Goal: Task Accomplishment & Management: Use online tool/utility

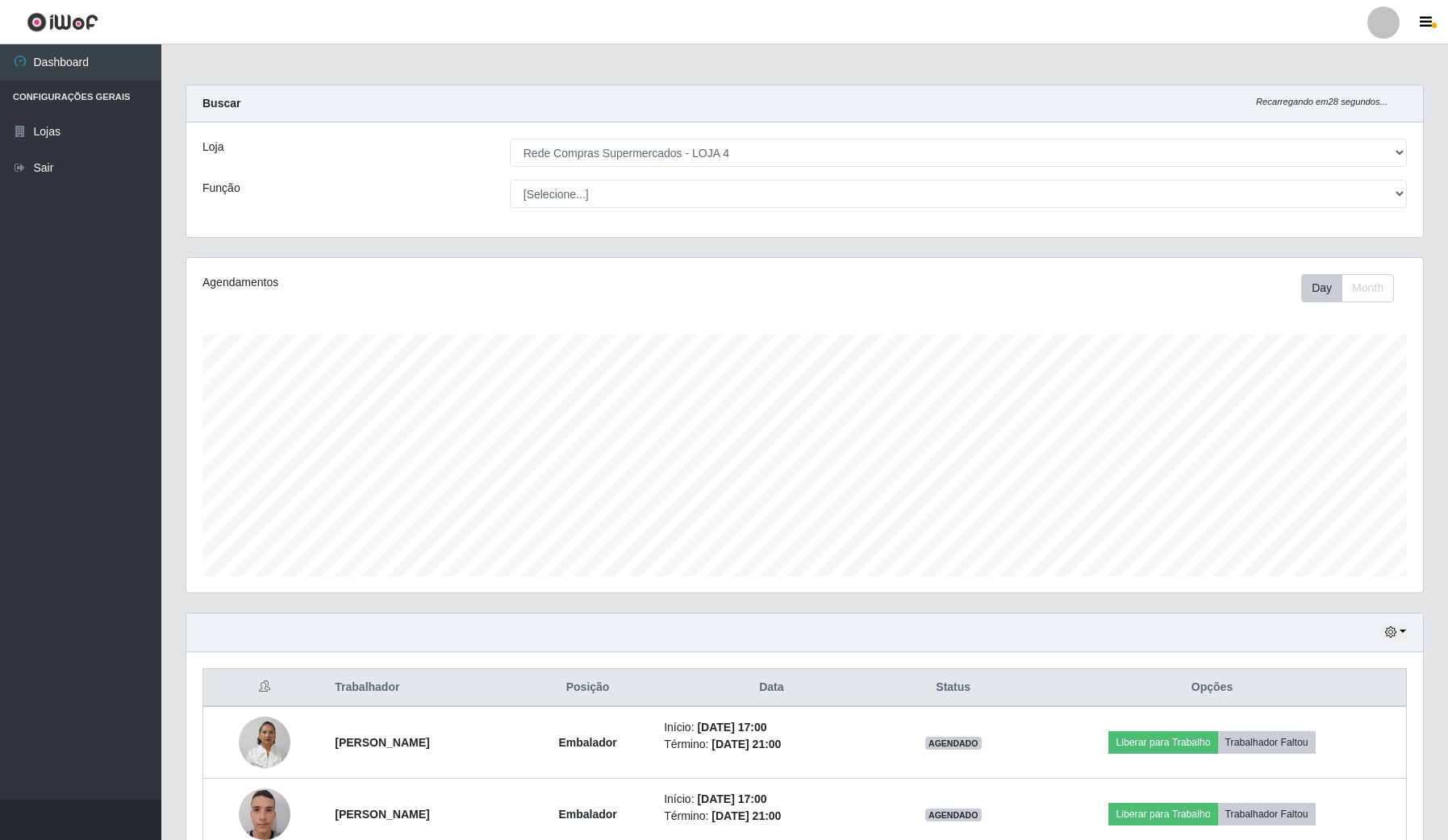
select select "159"
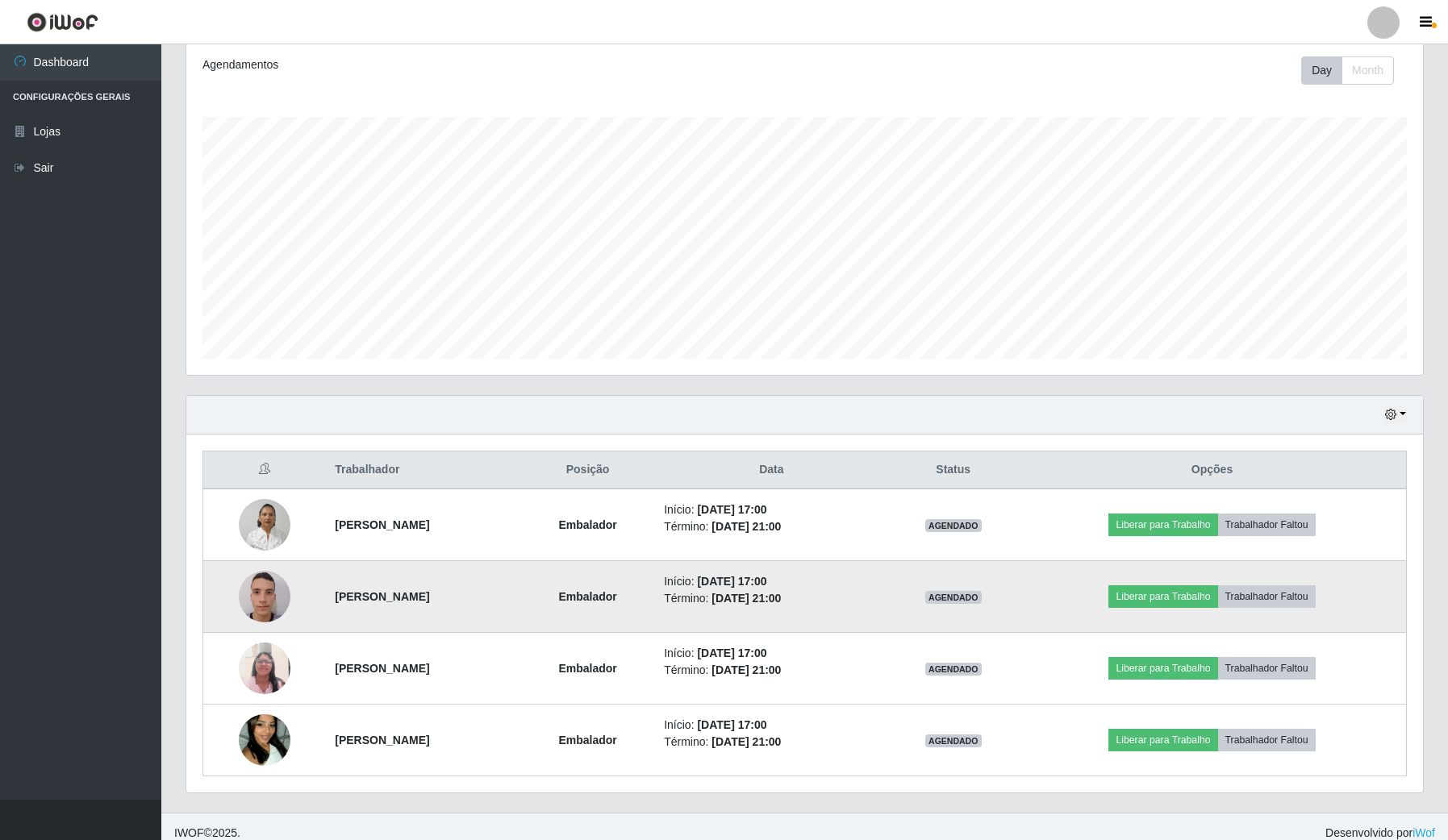
scroll to position [232, 0]
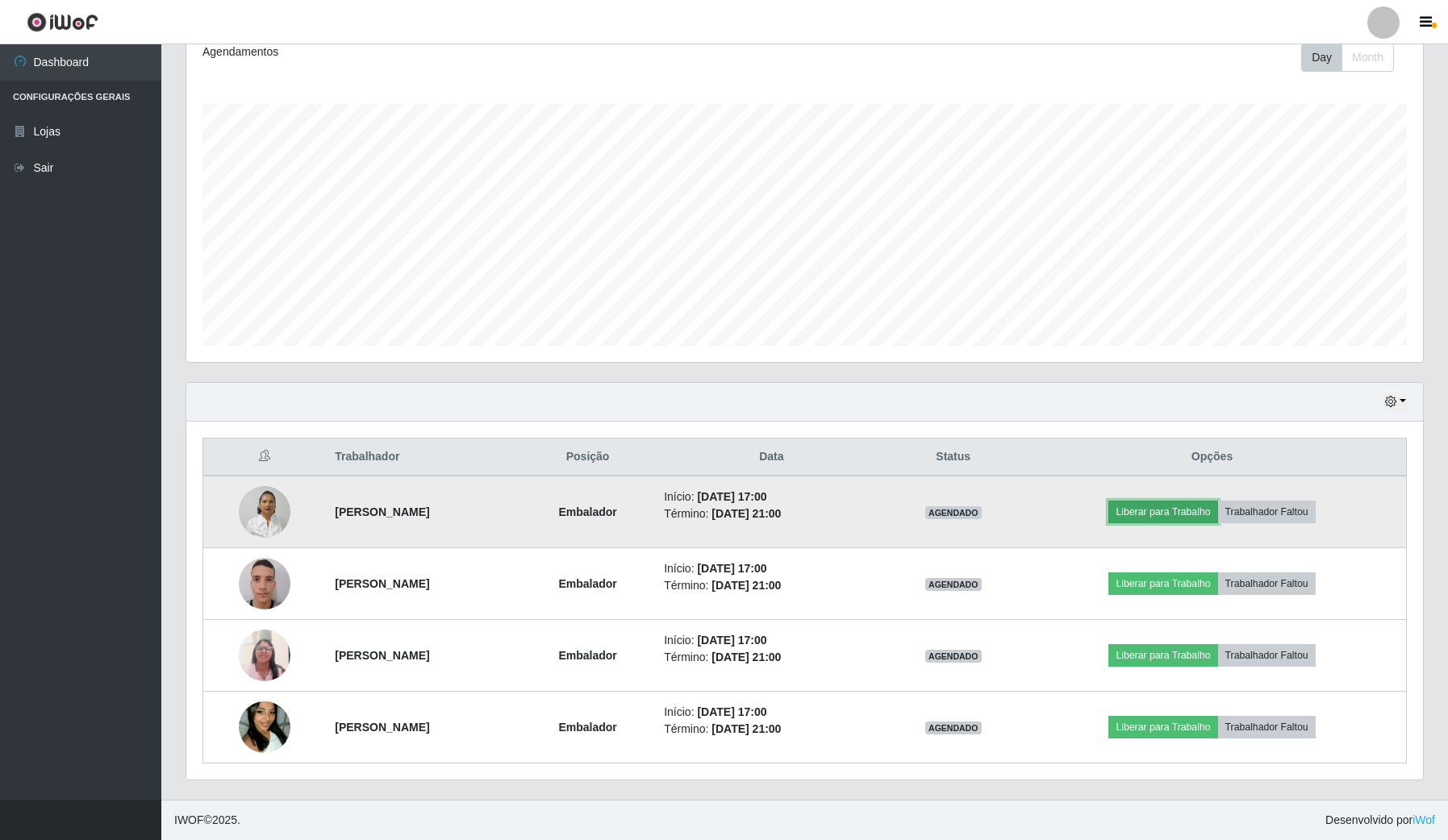
click at [1204, 510] on button "Liberar para Trabalho" at bounding box center [1163, 511] width 109 height 22
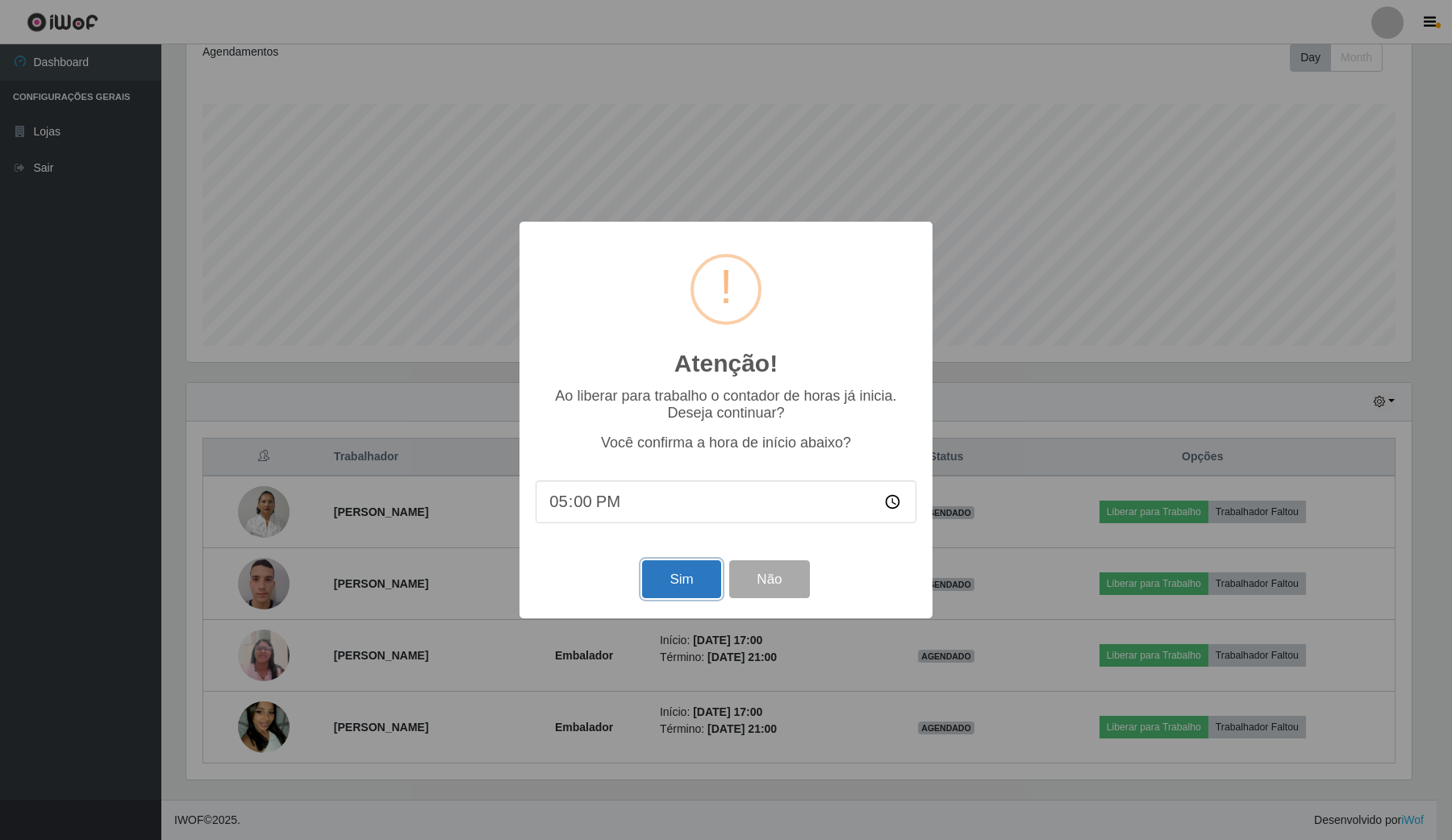
click at [688, 595] on button "Sim" at bounding box center [681, 580] width 78 height 38
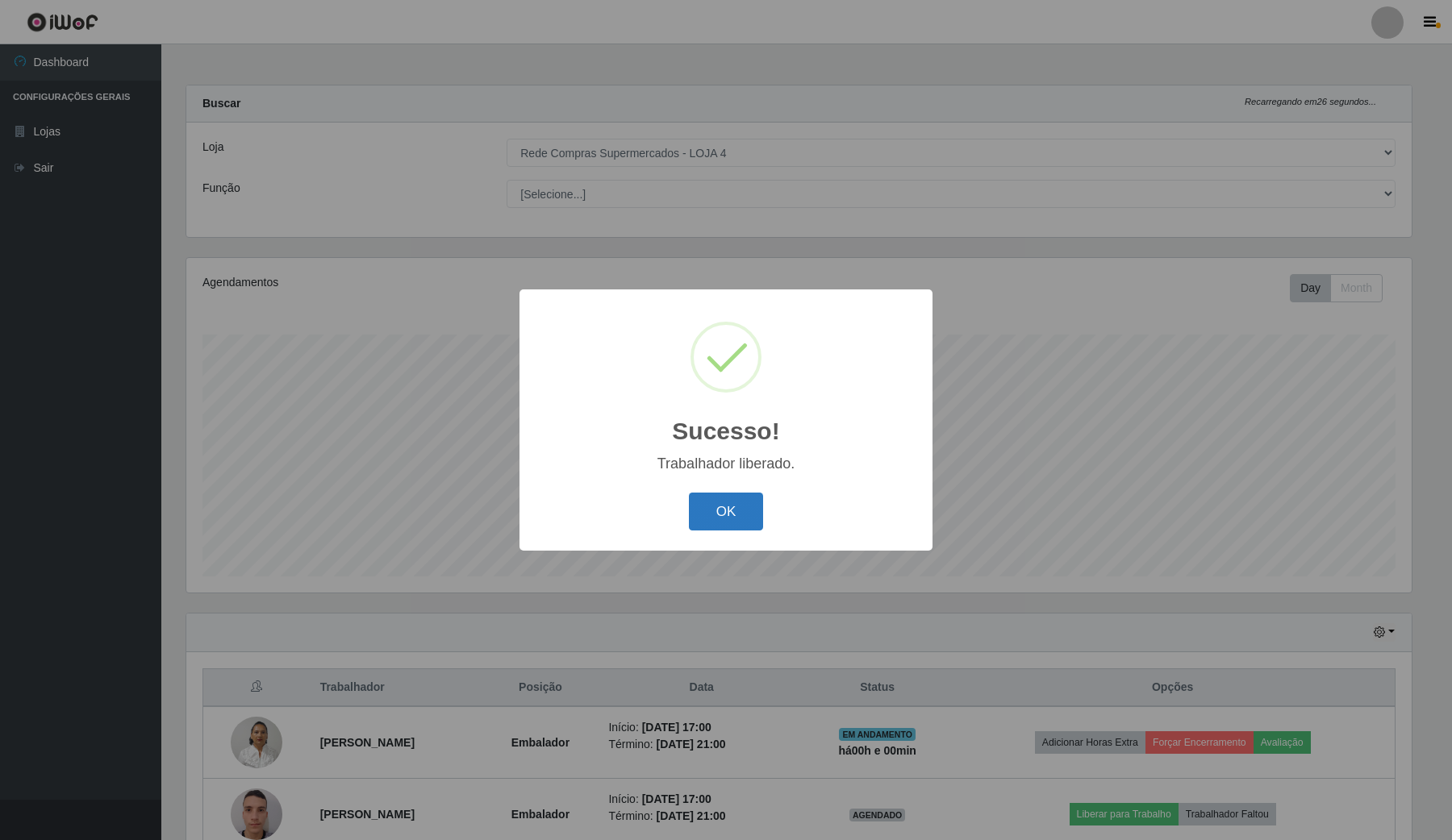
click at [719, 504] on button "OK" at bounding box center [726, 512] width 75 height 38
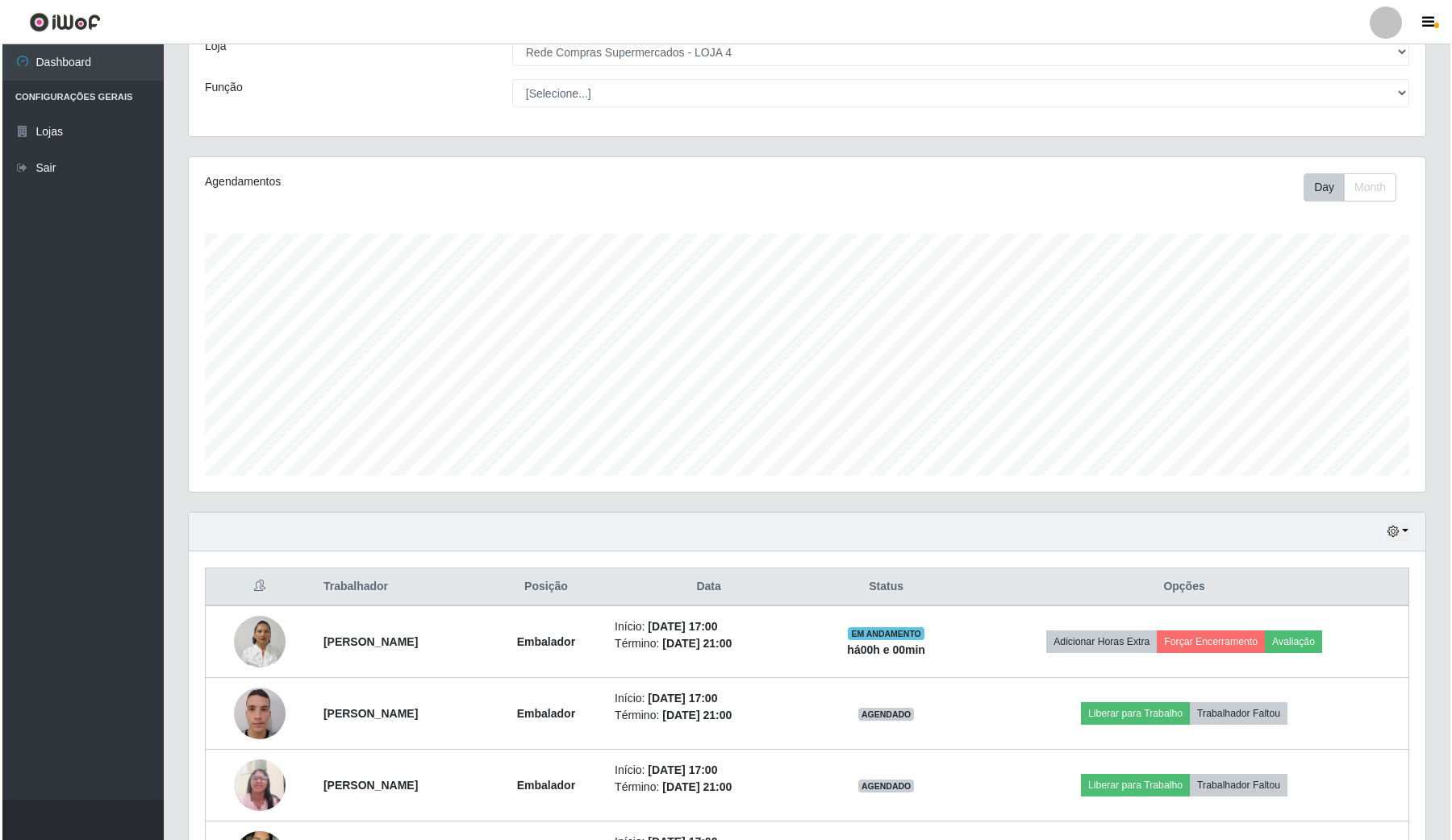
scroll to position [202, 0]
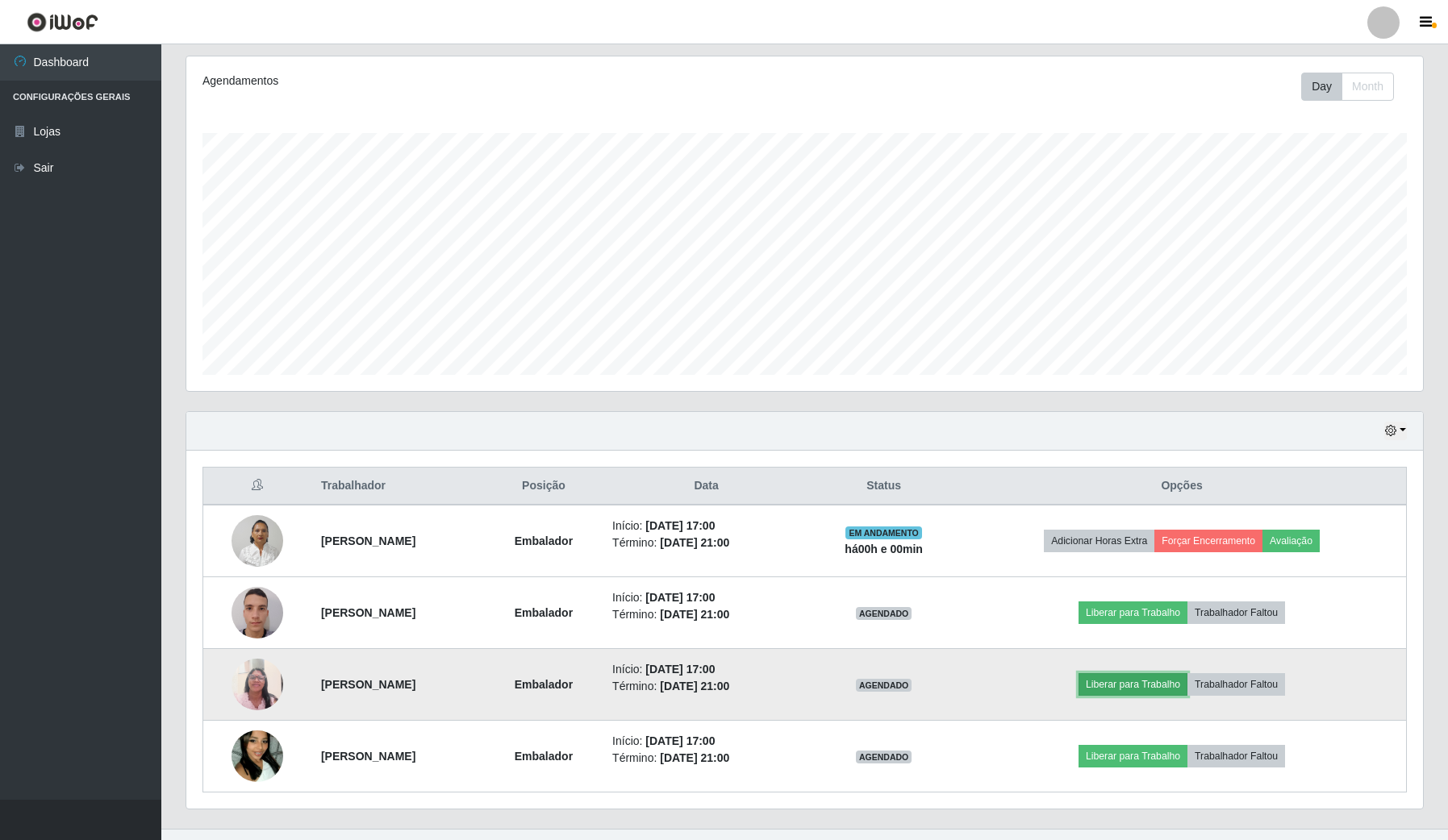
click at [1168, 682] on button "Liberar para Trabalho" at bounding box center [1133, 684] width 109 height 22
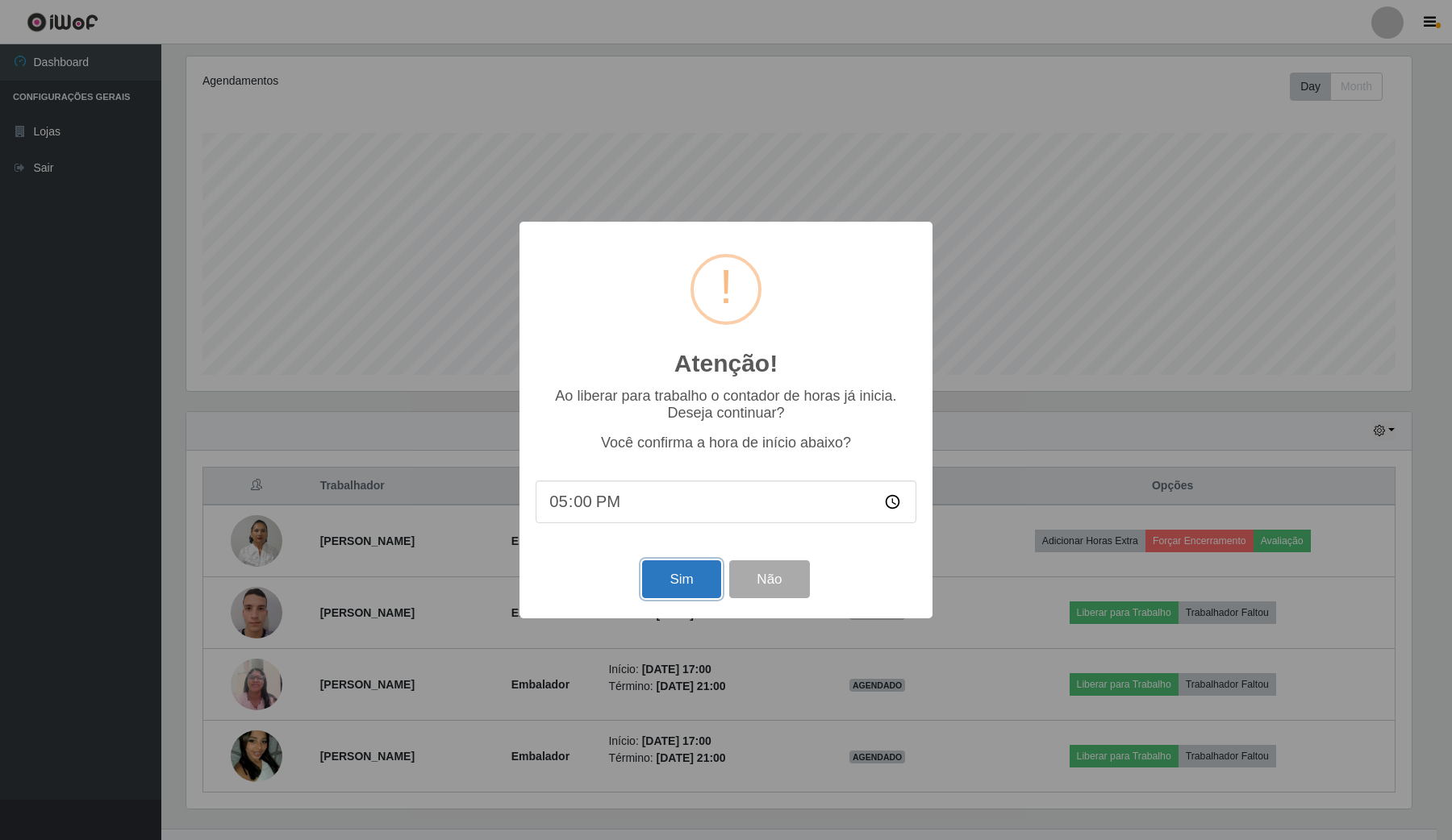
click at [686, 591] on button "Sim" at bounding box center [681, 580] width 78 height 38
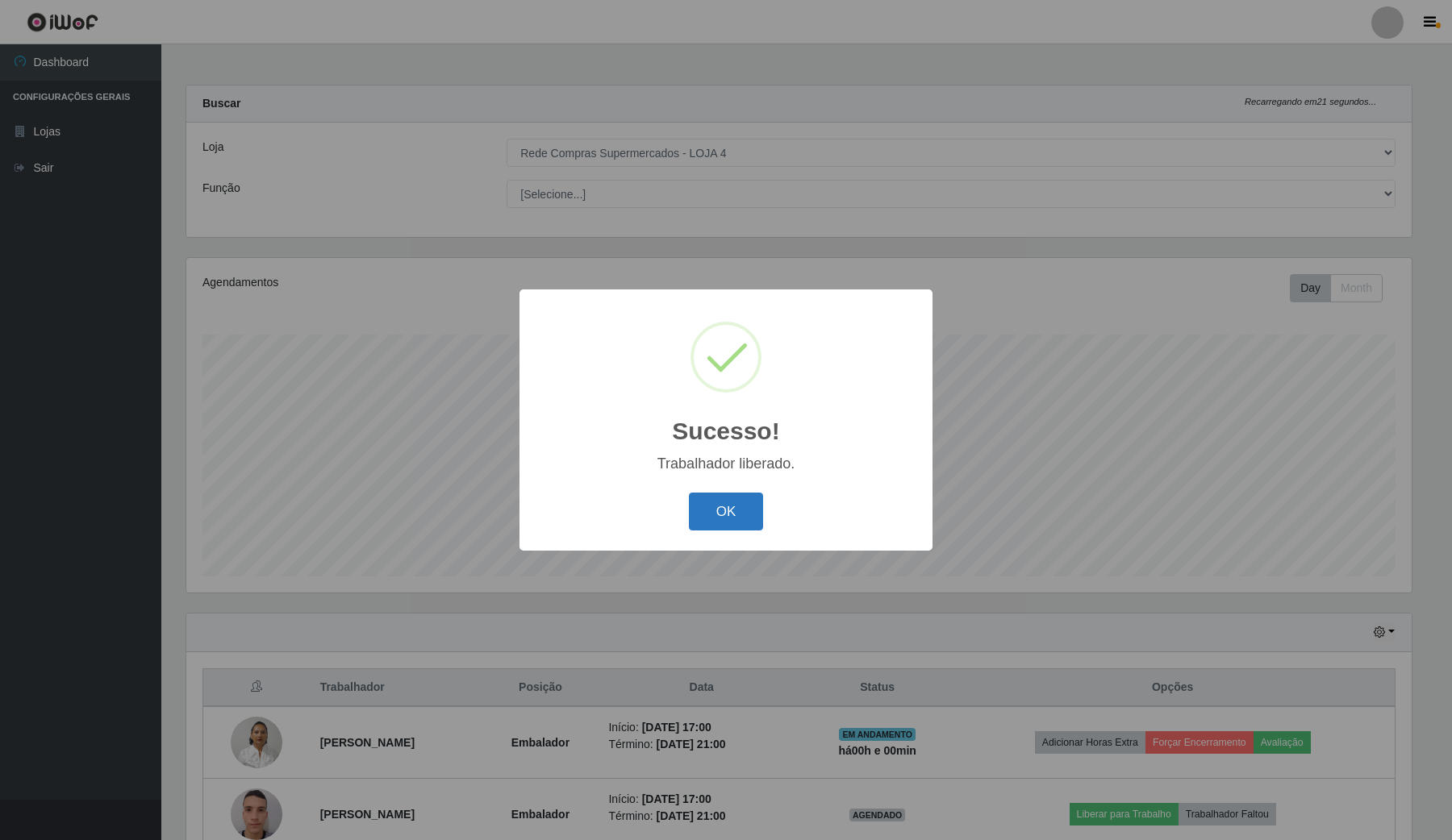
click at [743, 502] on button "OK" at bounding box center [726, 512] width 75 height 38
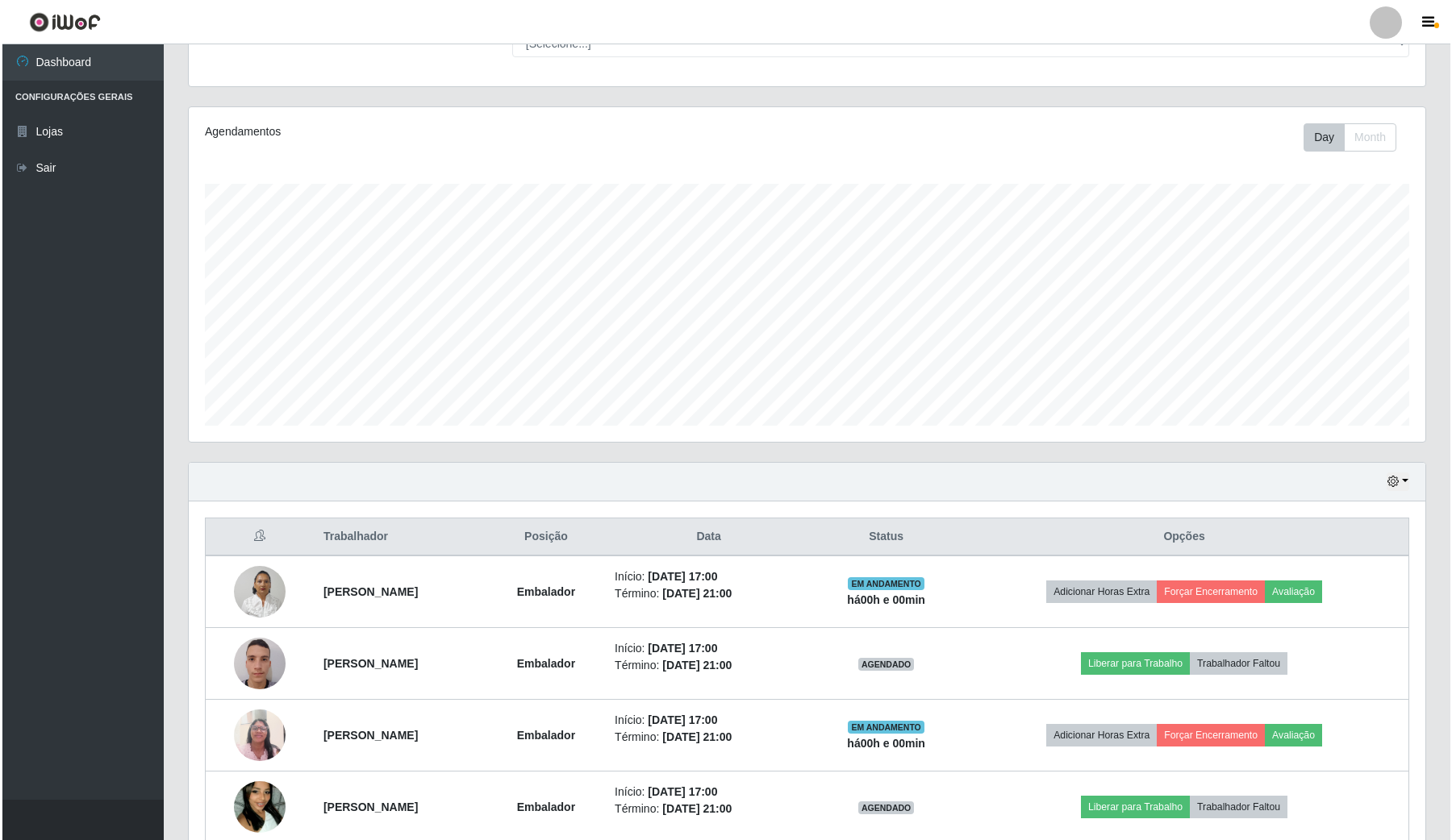
scroll to position [202, 0]
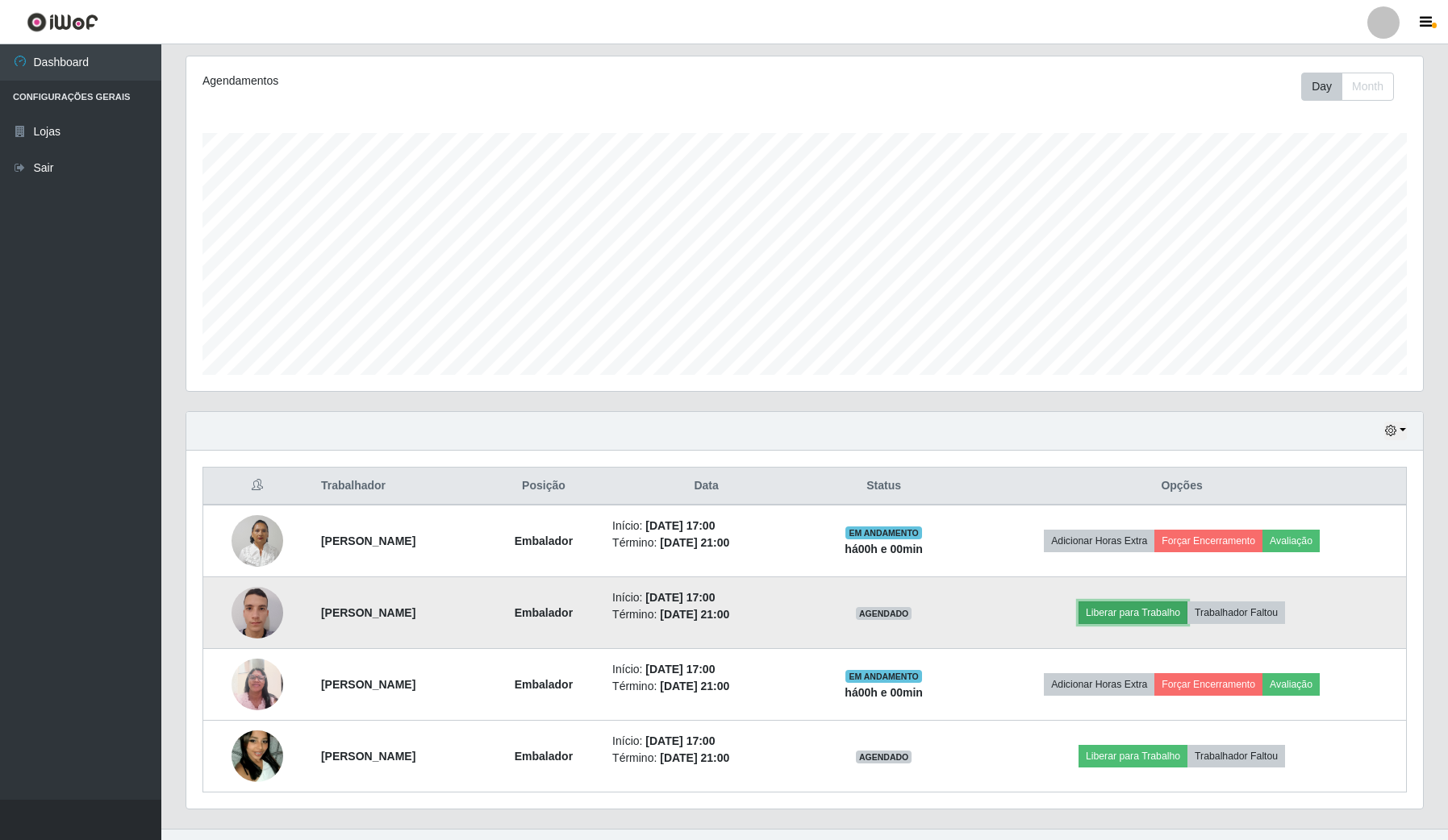
click at [1184, 611] on button "Liberar para Trabalho" at bounding box center [1133, 612] width 109 height 22
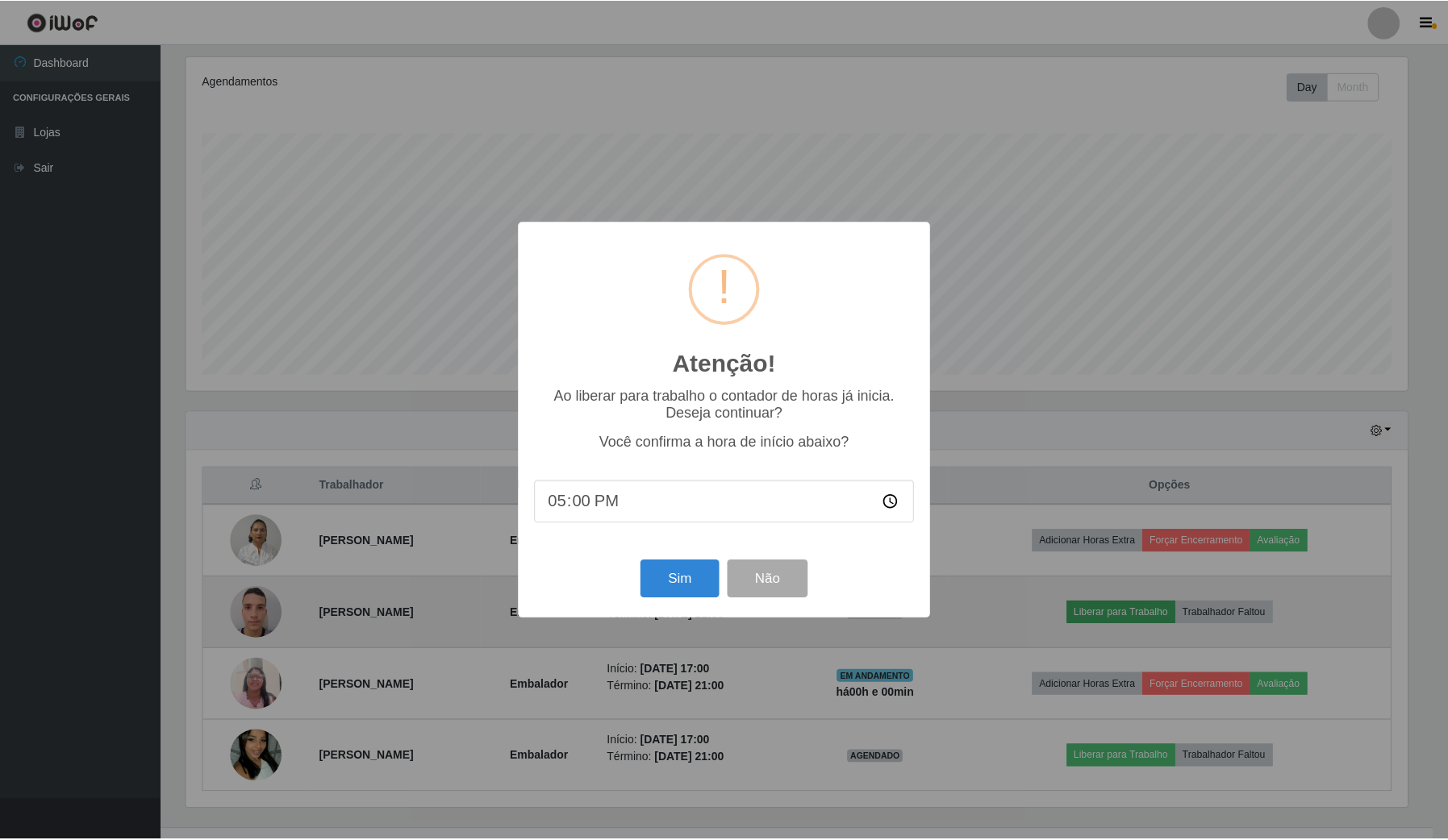
scroll to position [336, 1225]
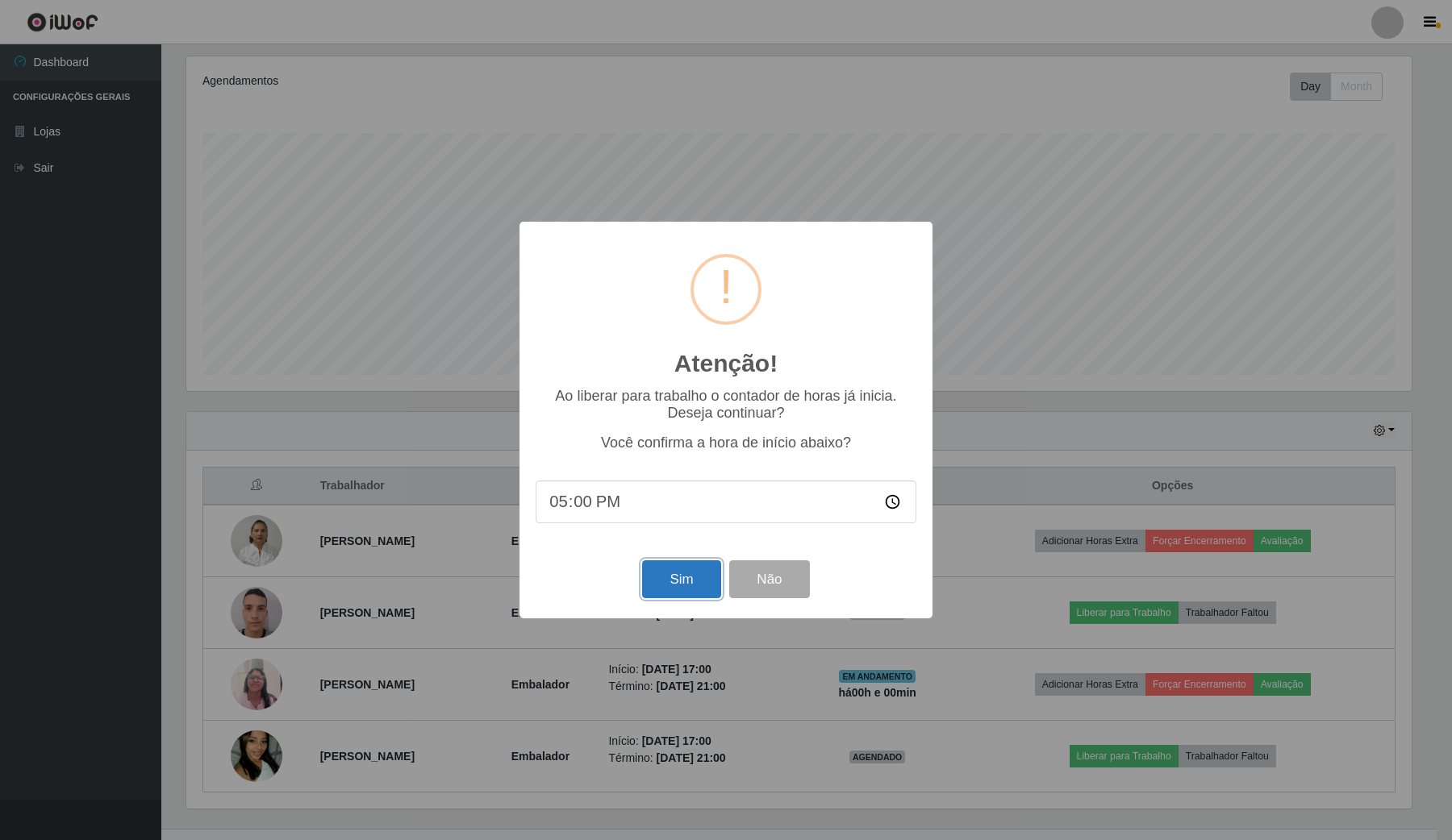
click at [683, 594] on button "Sim" at bounding box center [681, 580] width 78 height 38
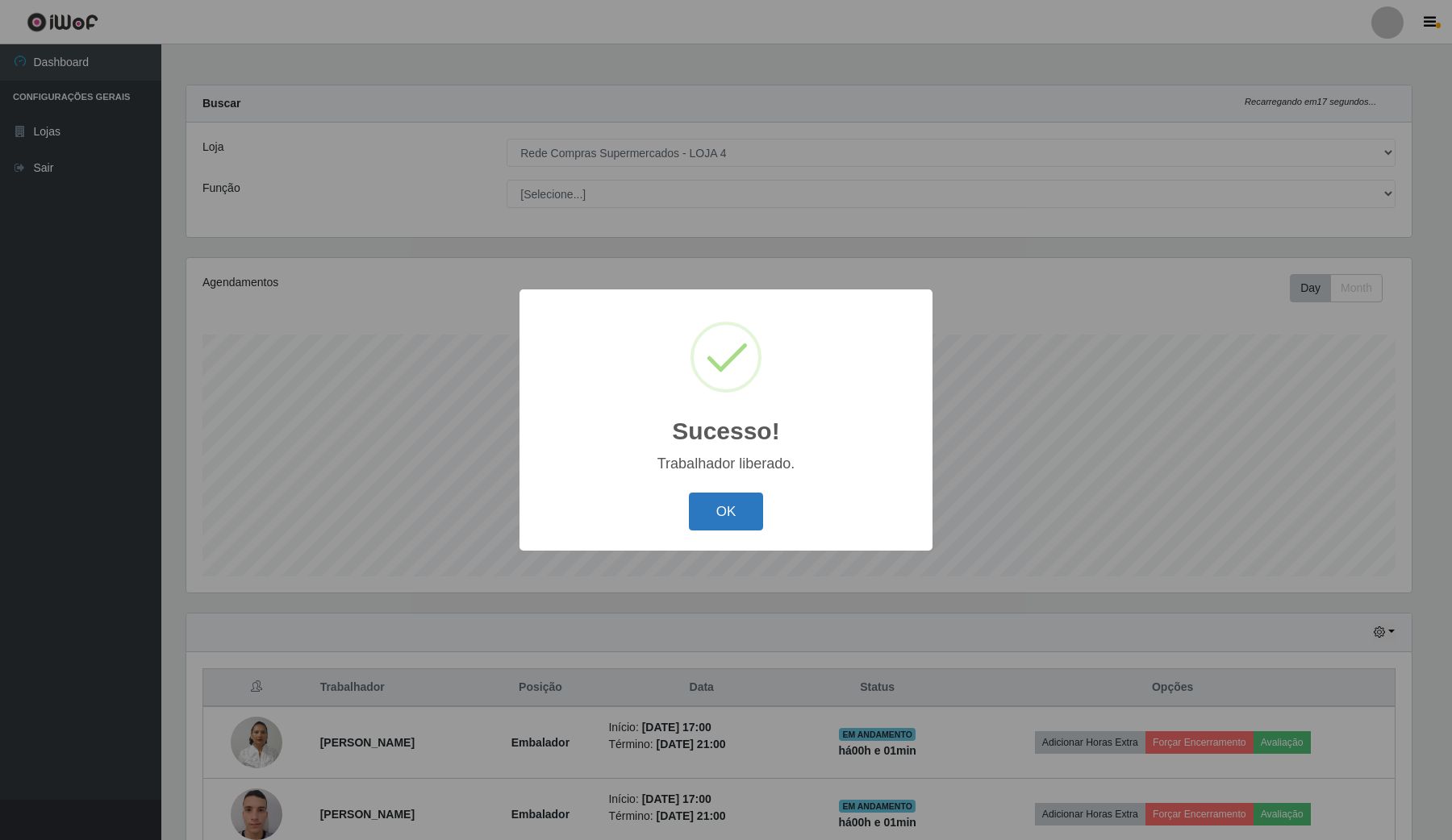
click at [740, 514] on button "OK" at bounding box center [726, 512] width 75 height 38
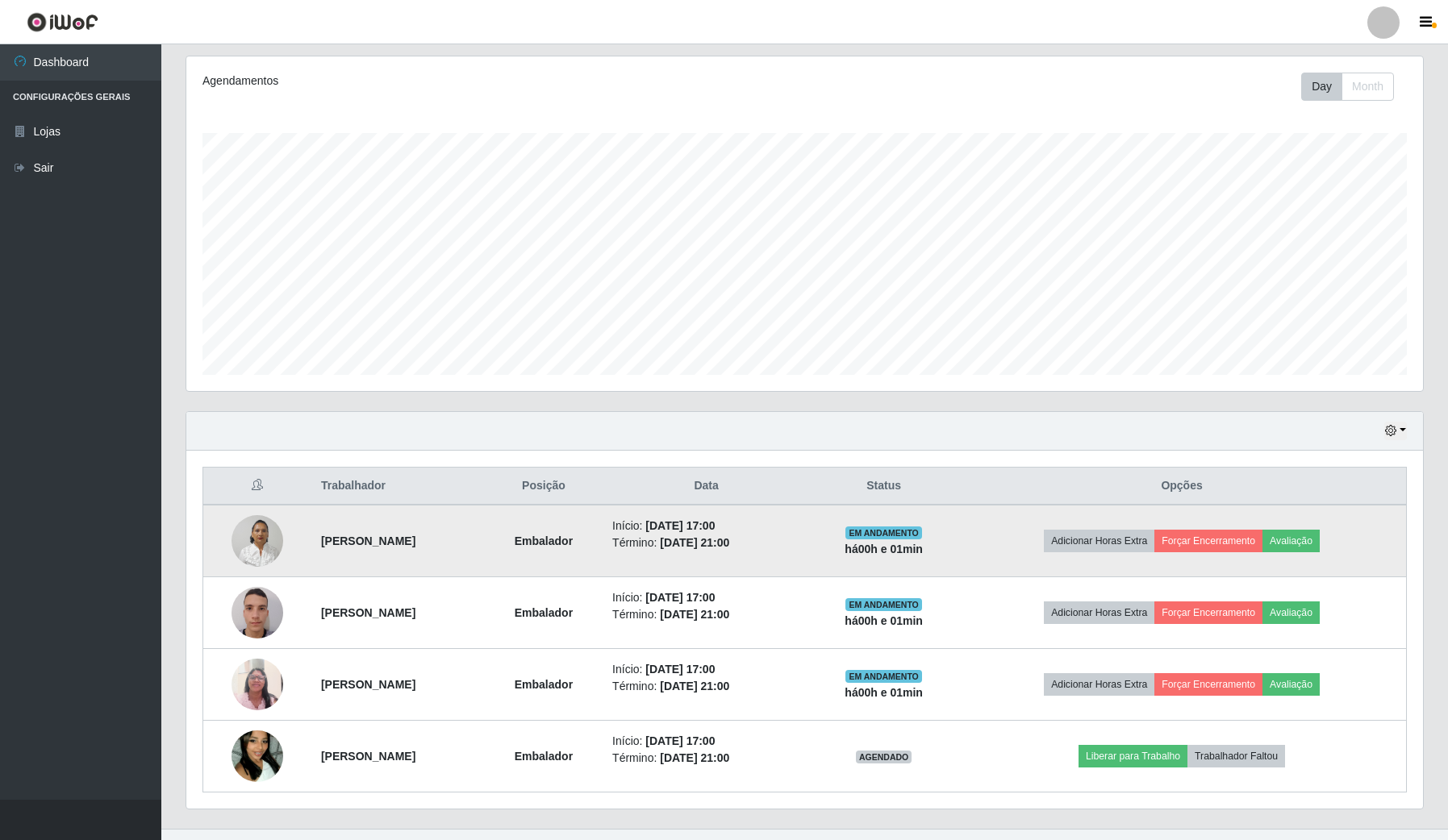
scroll to position [232, 0]
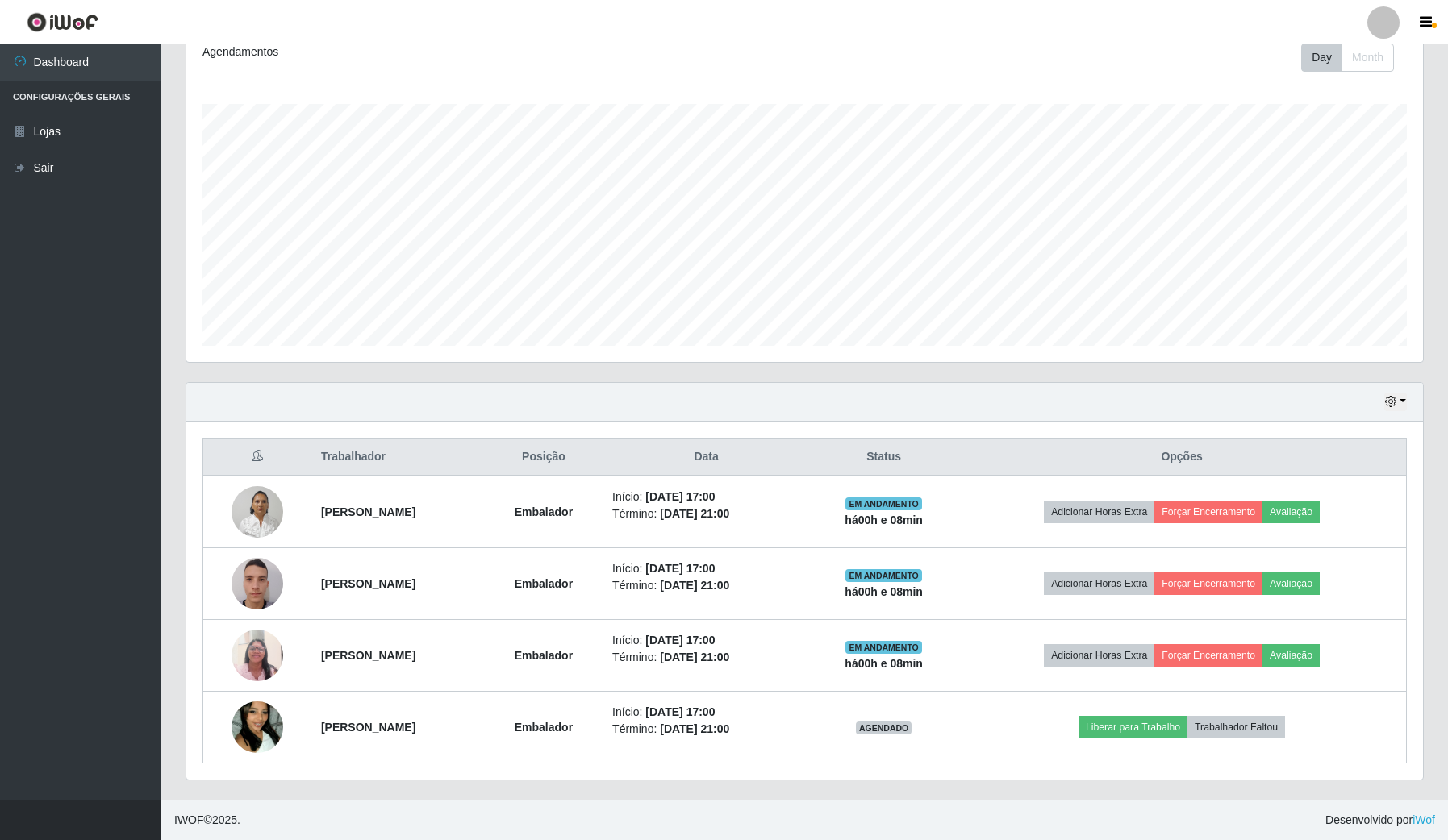
click at [1429, 706] on div "Hoje 1 dia 3 dias 1 Semana Não encerrados Trabalhador Posição Data Status Opçõe…" at bounding box center [804, 591] width 1262 height 418
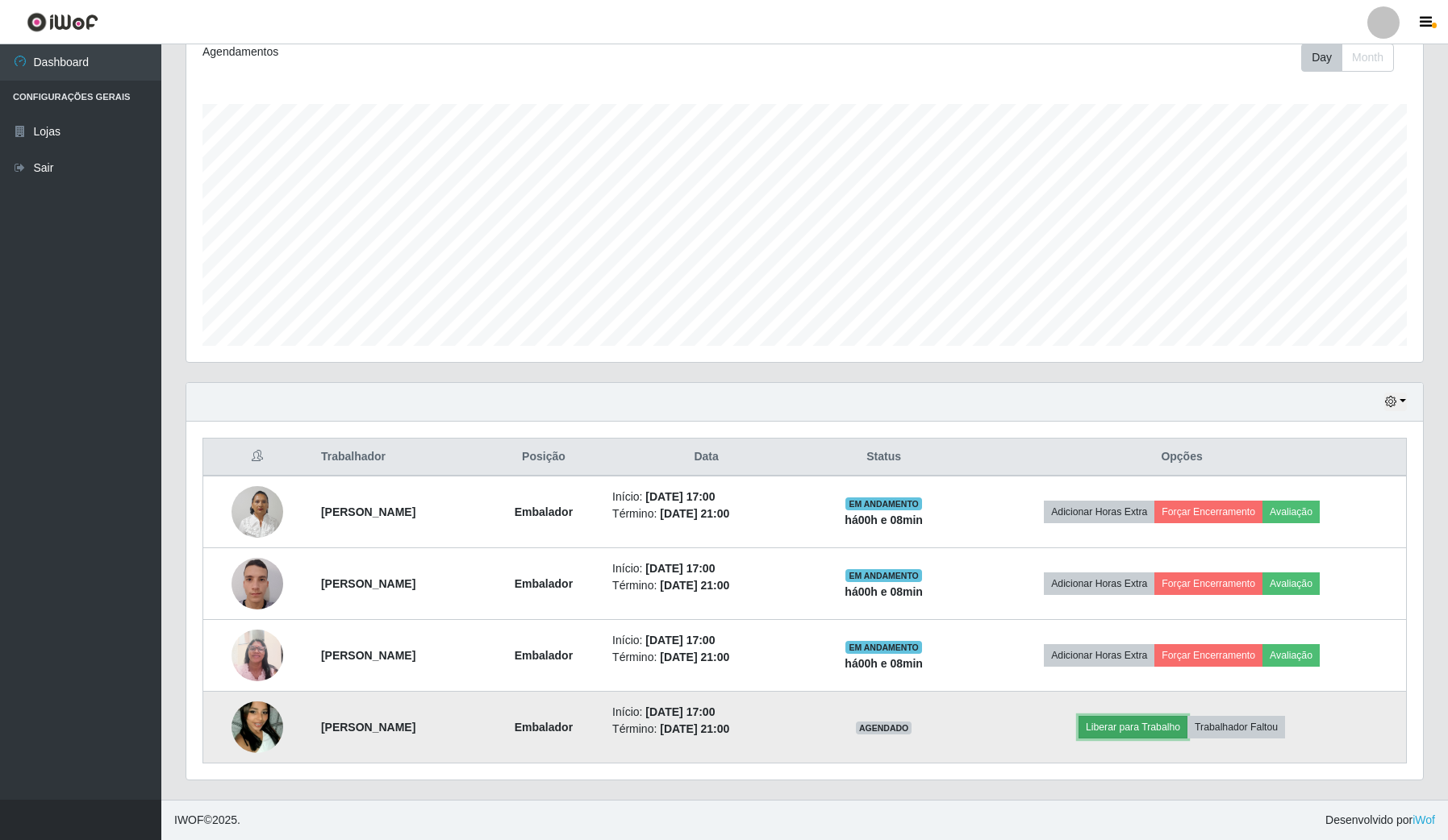
click at [1116, 725] on button "Liberar para Trabalho" at bounding box center [1133, 727] width 109 height 22
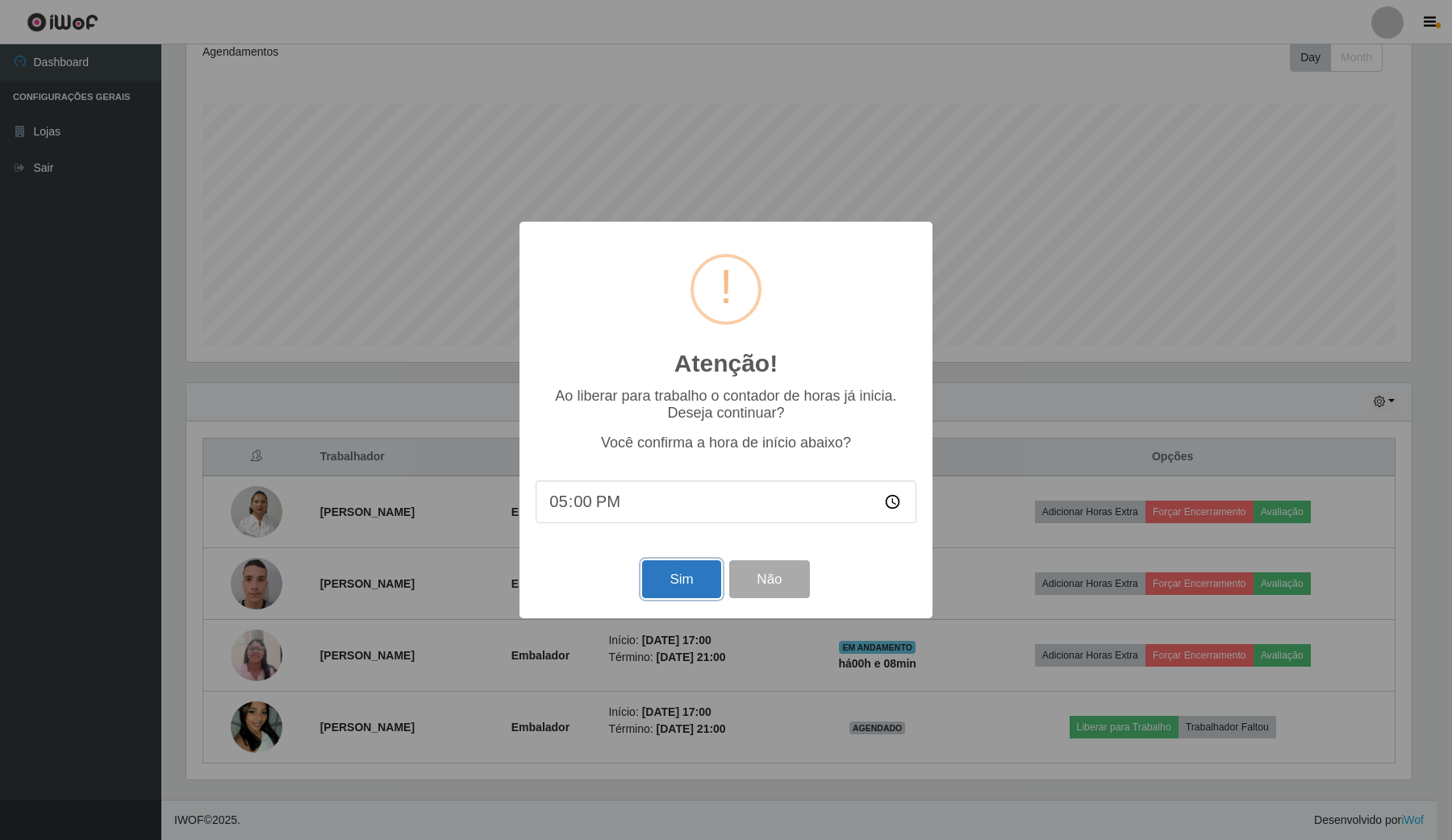
click at [670, 591] on button "Sim" at bounding box center [681, 580] width 78 height 38
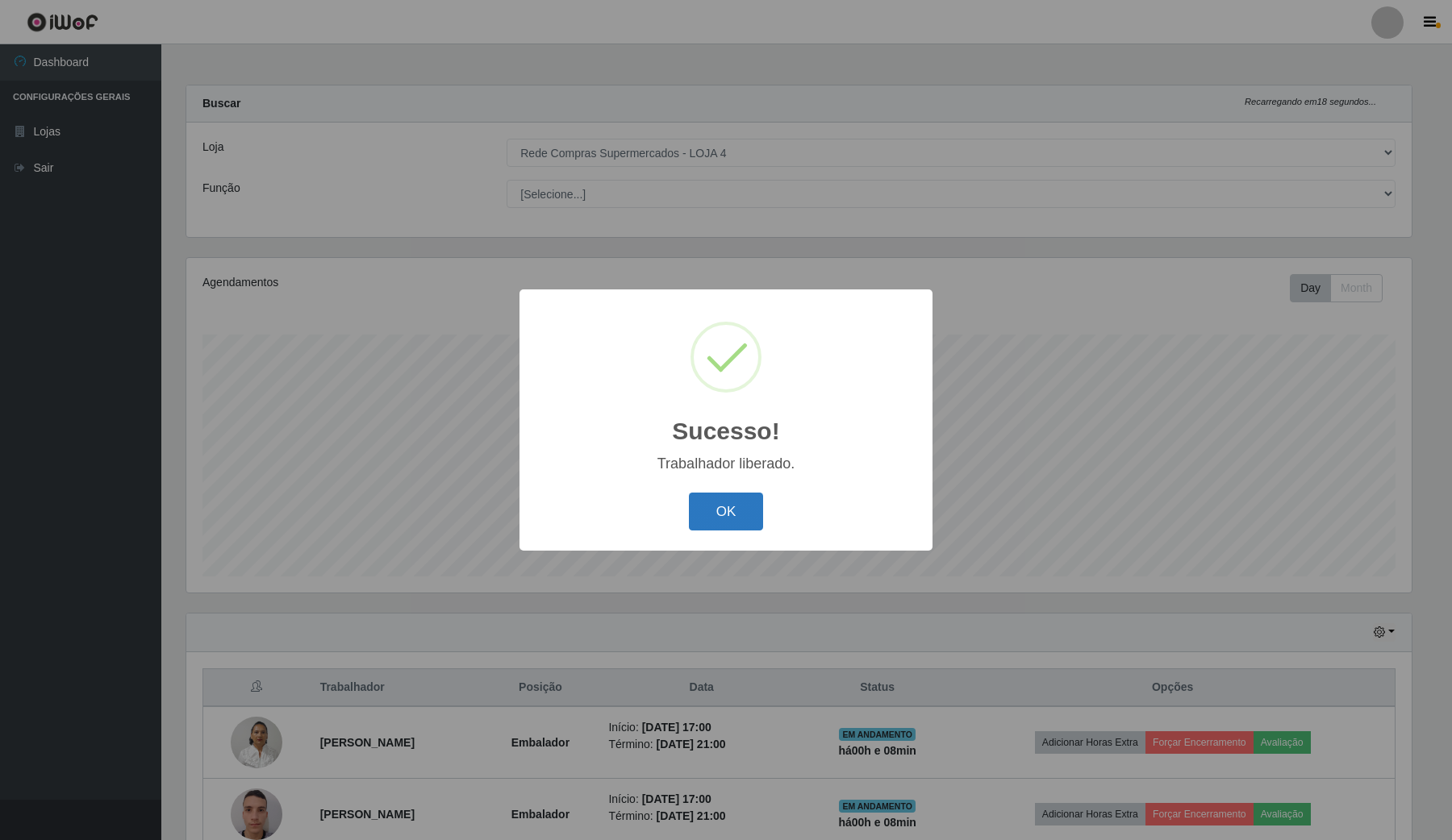
click at [739, 504] on button "OK" at bounding box center [726, 512] width 75 height 38
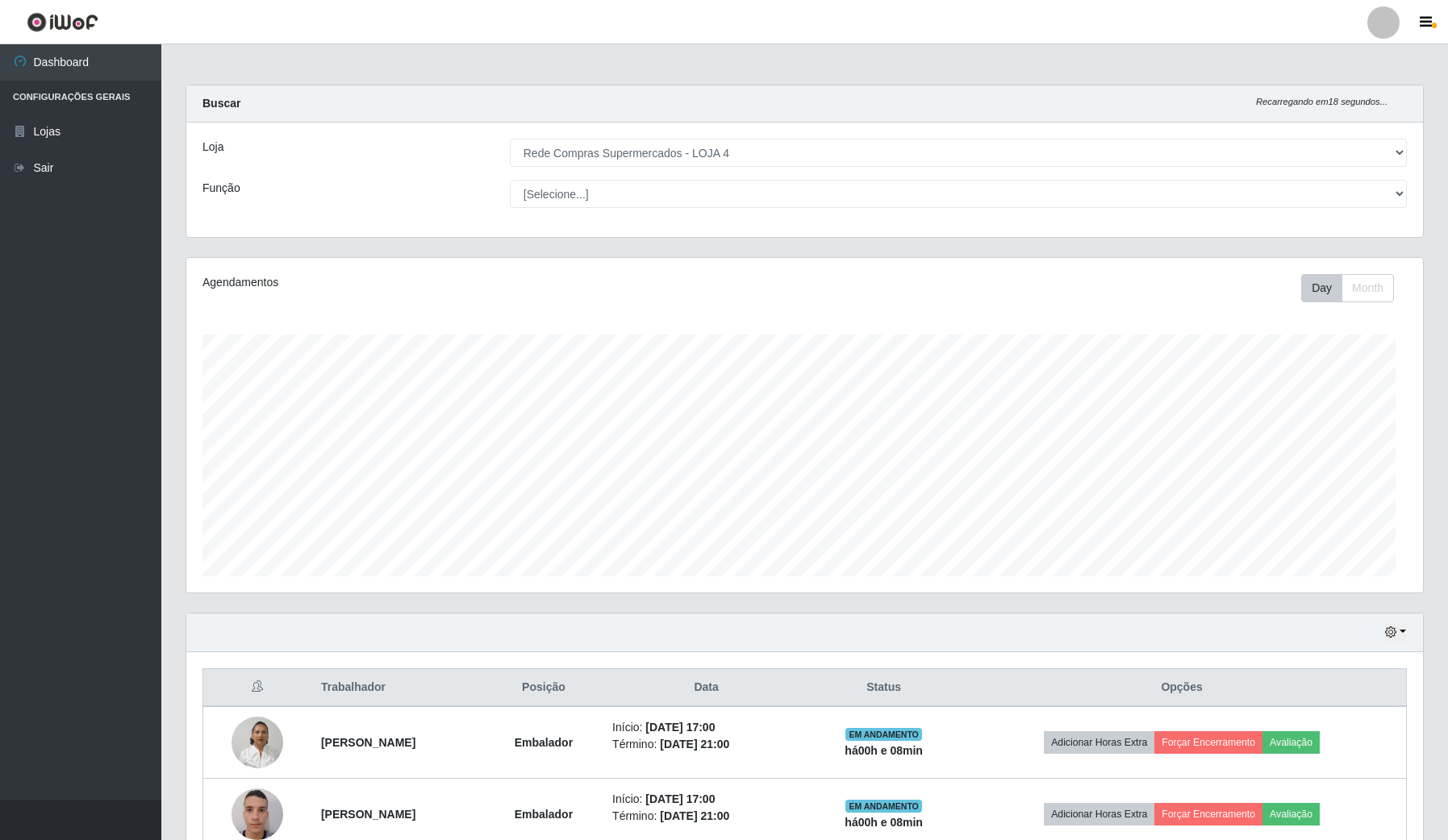
scroll to position [336, 1235]
